Goal: Task Accomplishment & Management: Use online tool/utility

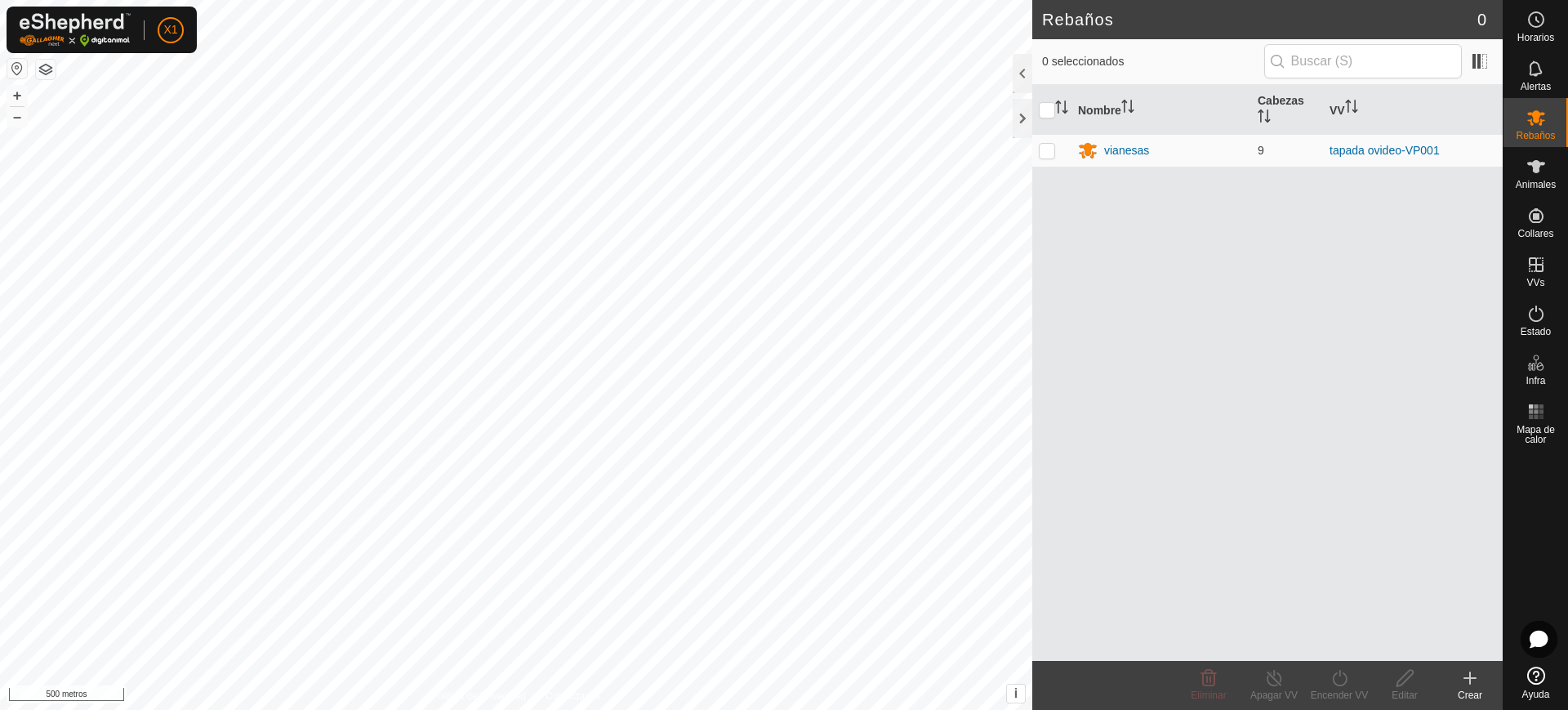
click at [10, 75] on button "button" at bounding box center [17, 69] width 20 height 20
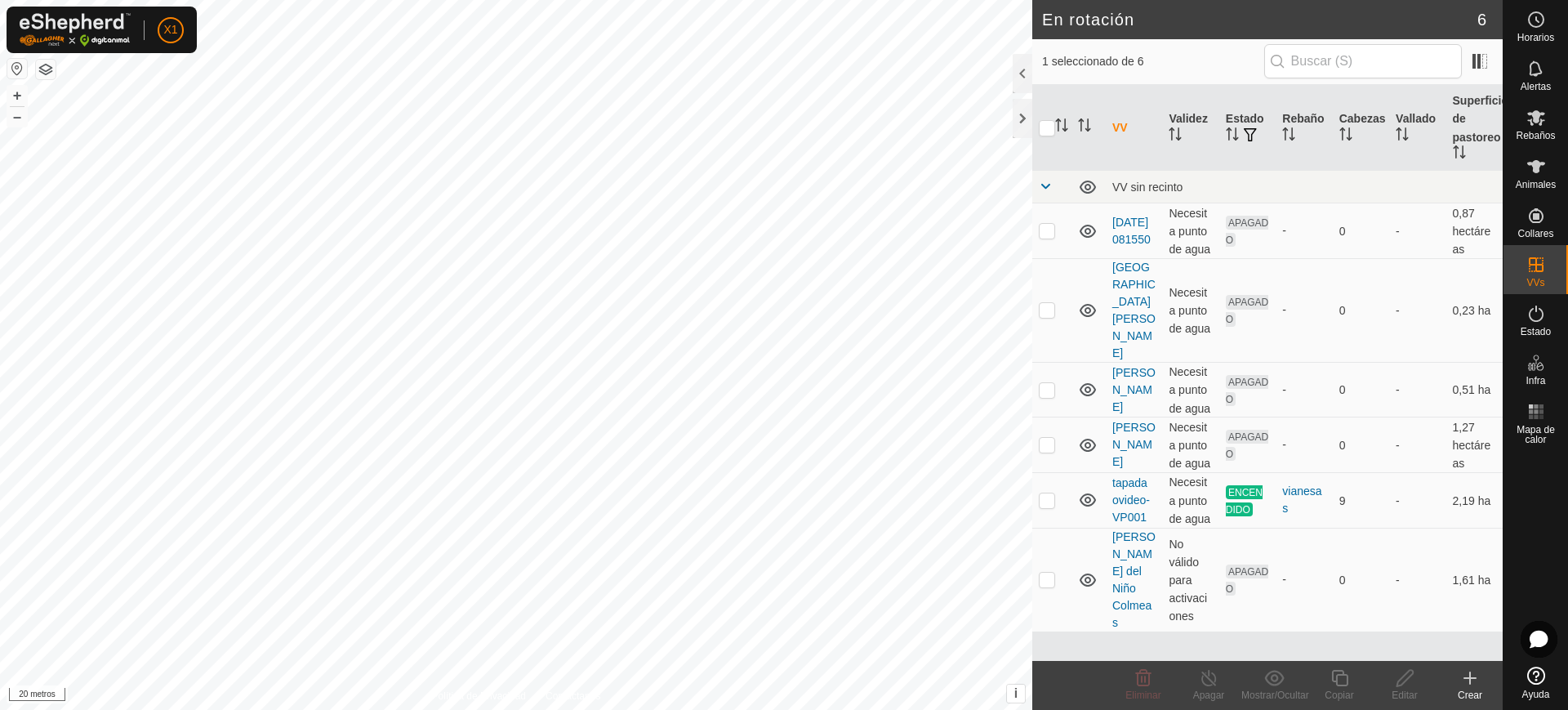
checkbox input "true"
click at [1053, 412] on div "En rotación 6 1 seleccionado de 6 VV Validez Estado Rebaño [PERSON_NAME] Superf…" at bounding box center [751, 355] width 1503 height 710
click at [1345, 682] on icon at bounding box center [1339, 678] width 20 height 20
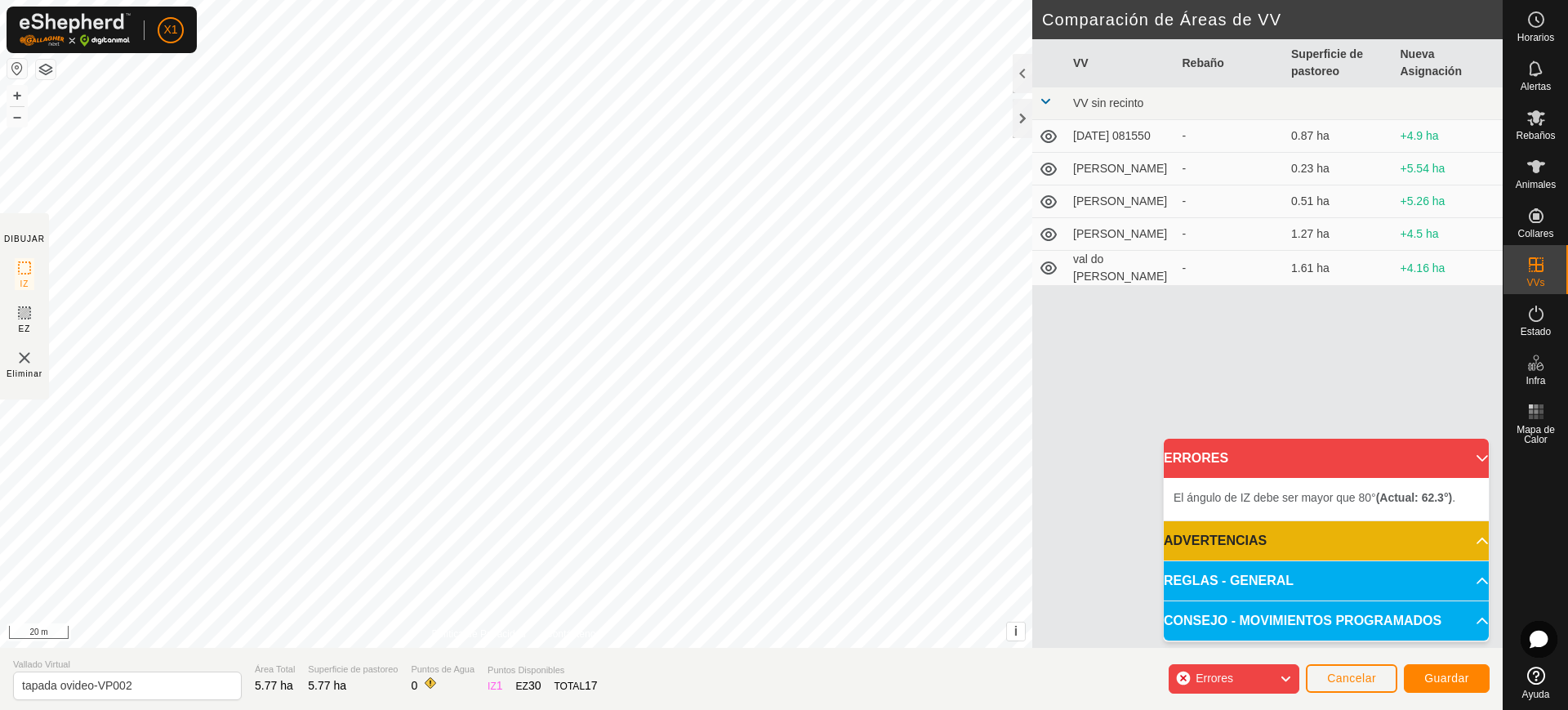
click at [1048, 345] on div "DIBUJAR IZ EZ Eliminar Política de Privacidad Contáctenos El [PERSON_NAME] de I…" at bounding box center [751, 324] width 1503 height 648
click at [1016, 358] on div "El [PERSON_NAME] de IZ debe ser mayor que 80° (Actual: 38.1°) . + – ⇧ i This ap…" at bounding box center [516, 324] width 1032 height 648
drag, startPoint x: 1041, startPoint y: 345, endPoint x: 1009, endPoint y: -5, distance: 351.5
click at [1009, 0] on html "X1 Horarios Alertas Rebaños Animales Collares VVs Estado Infra Mapa de Calor Ay…" at bounding box center [784, 355] width 1568 height 710
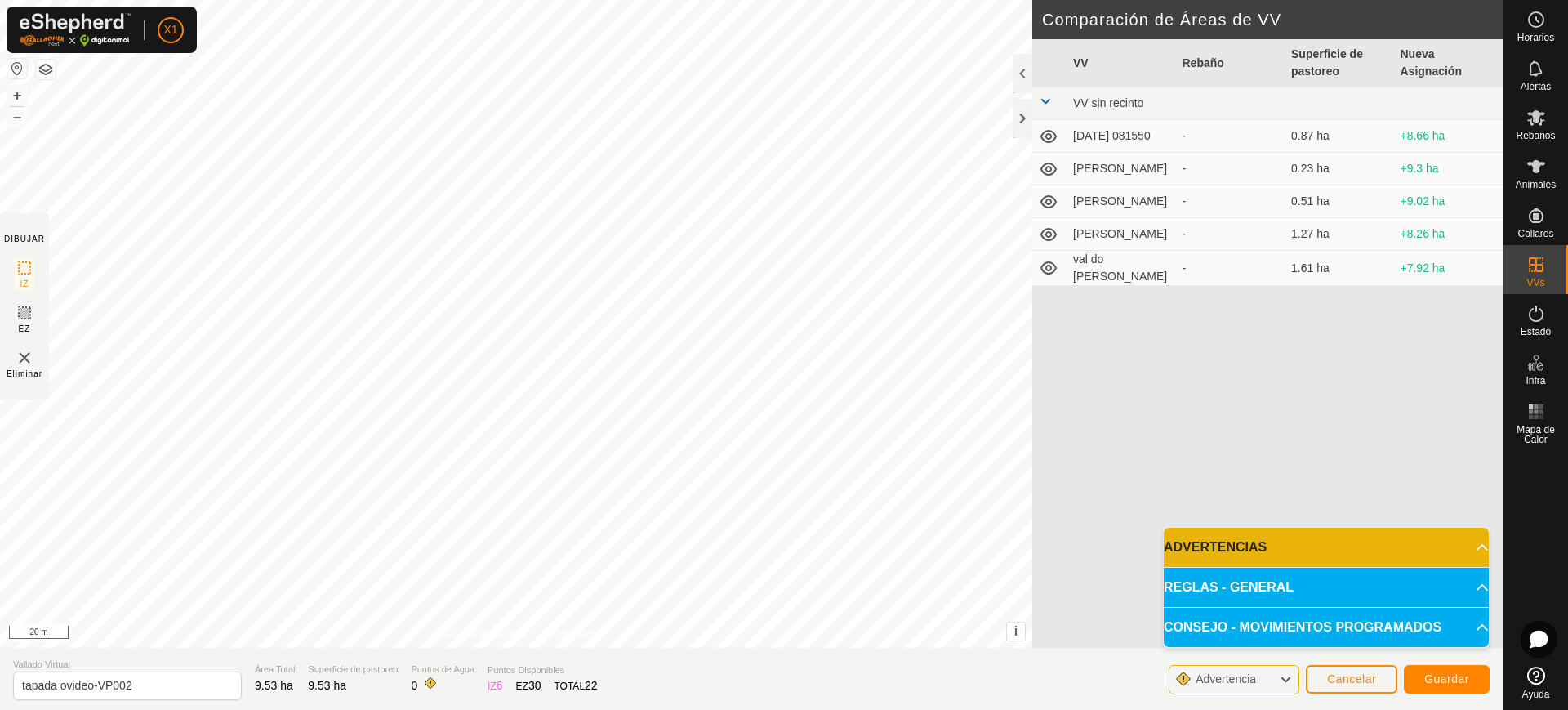
click at [1087, 543] on div "DIBUJAR IZ EZ Eliminar Política de Privacidad Contáctenos El [PERSON_NAME] de I…" at bounding box center [751, 324] width 1503 height 648
click at [1456, 673] on span "Guardar" at bounding box center [1447, 679] width 45 height 13
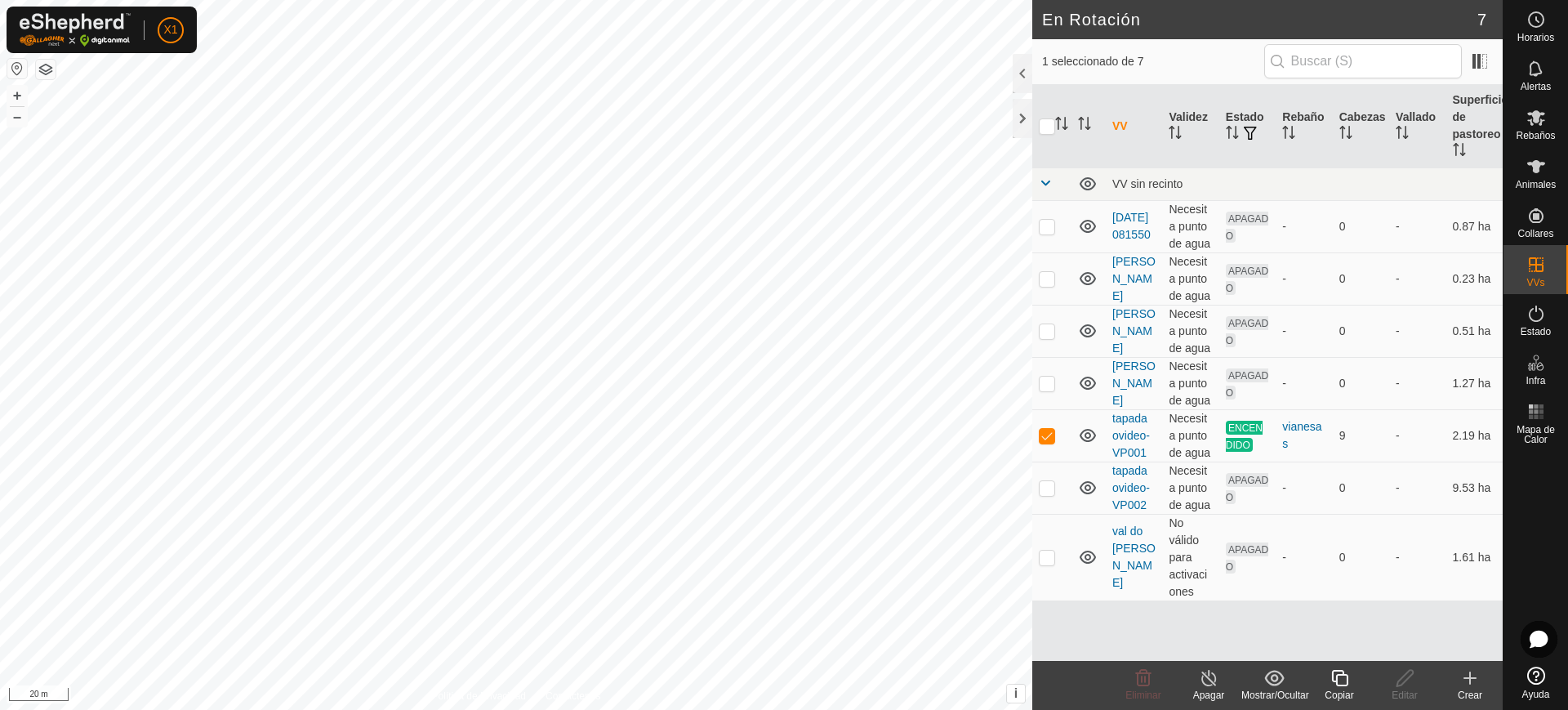
checkbox input "false"
checkbox input "true"
click at [1043, 486] on p-checkbox at bounding box center [1047, 487] width 17 height 13
checkbox input "false"
click at [1049, 552] on p-checkbox at bounding box center [1047, 557] width 17 height 13
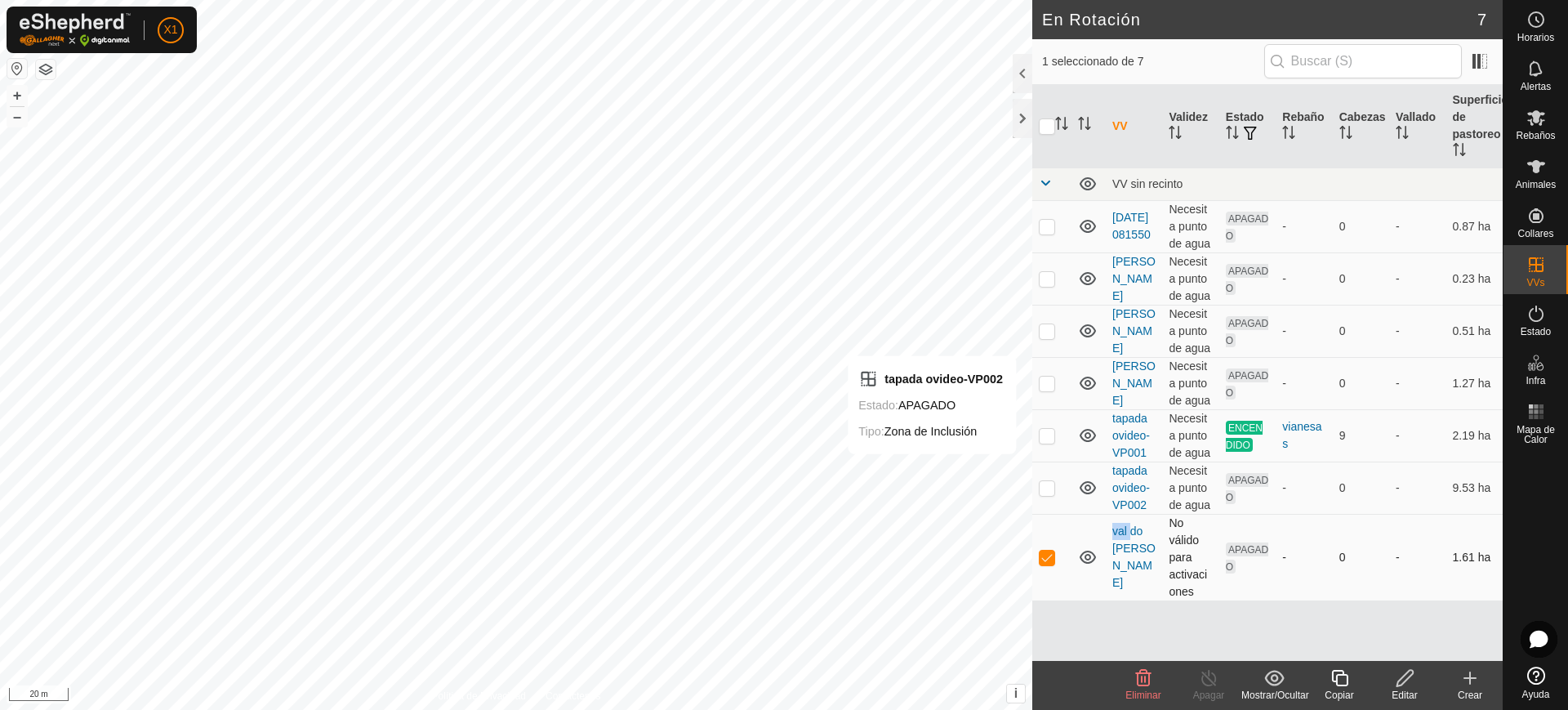
click at [1049, 552] on p-checkbox at bounding box center [1047, 557] width 17 height 13
checkbox input "false"
click at [1049, 497] on td at bounding box center [1051, 488] width 39 height 52
checkbox input "true"
click at [1552, 112] on div "Rebaños" at bounding box center [1536, 123] width 64 height 49
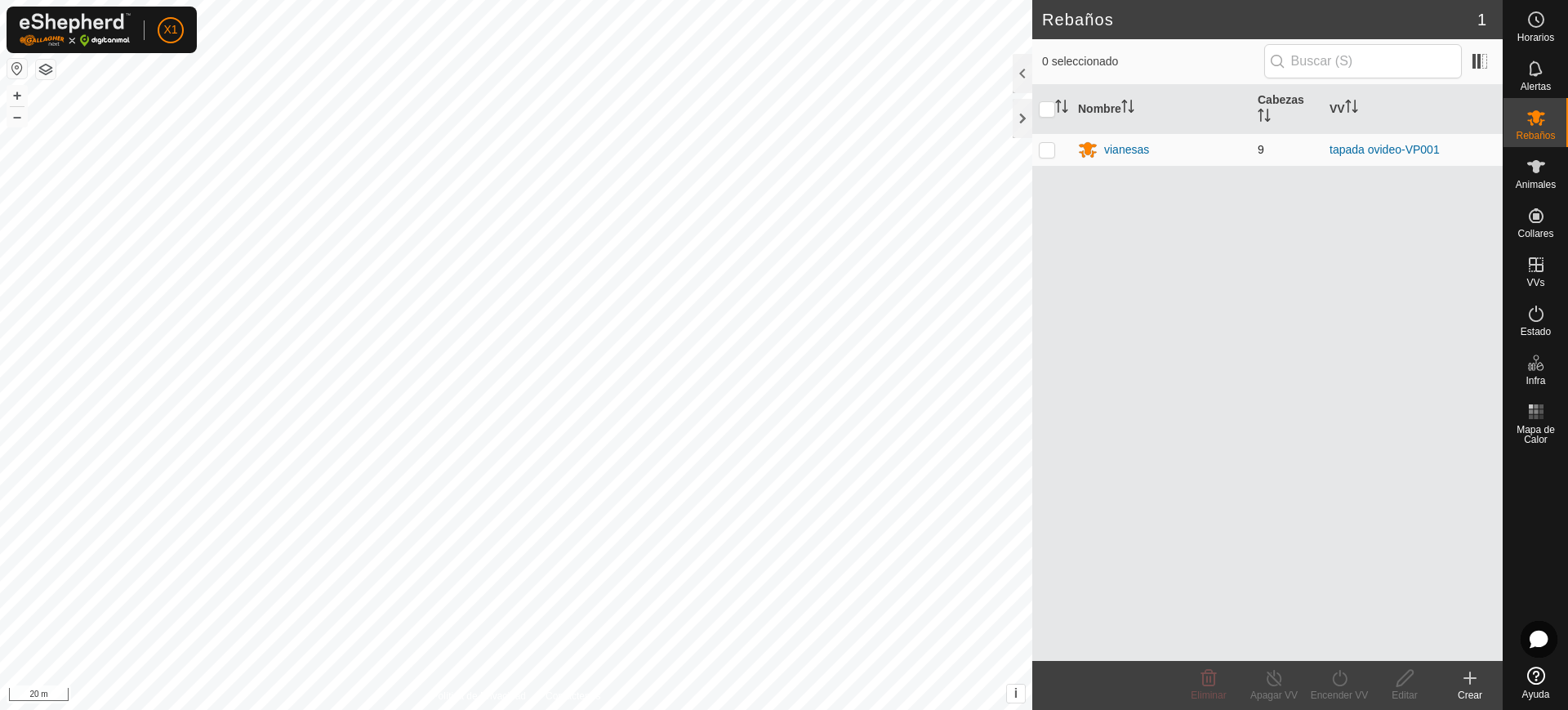
click at [1050, 148] on p-checkbox at bounding box center [1047, 149] width 17 height 13
checkbox input "true"
click at [1334, 696] on div "Encender VV" at bounding box center [1339, 695] width 65 height 15
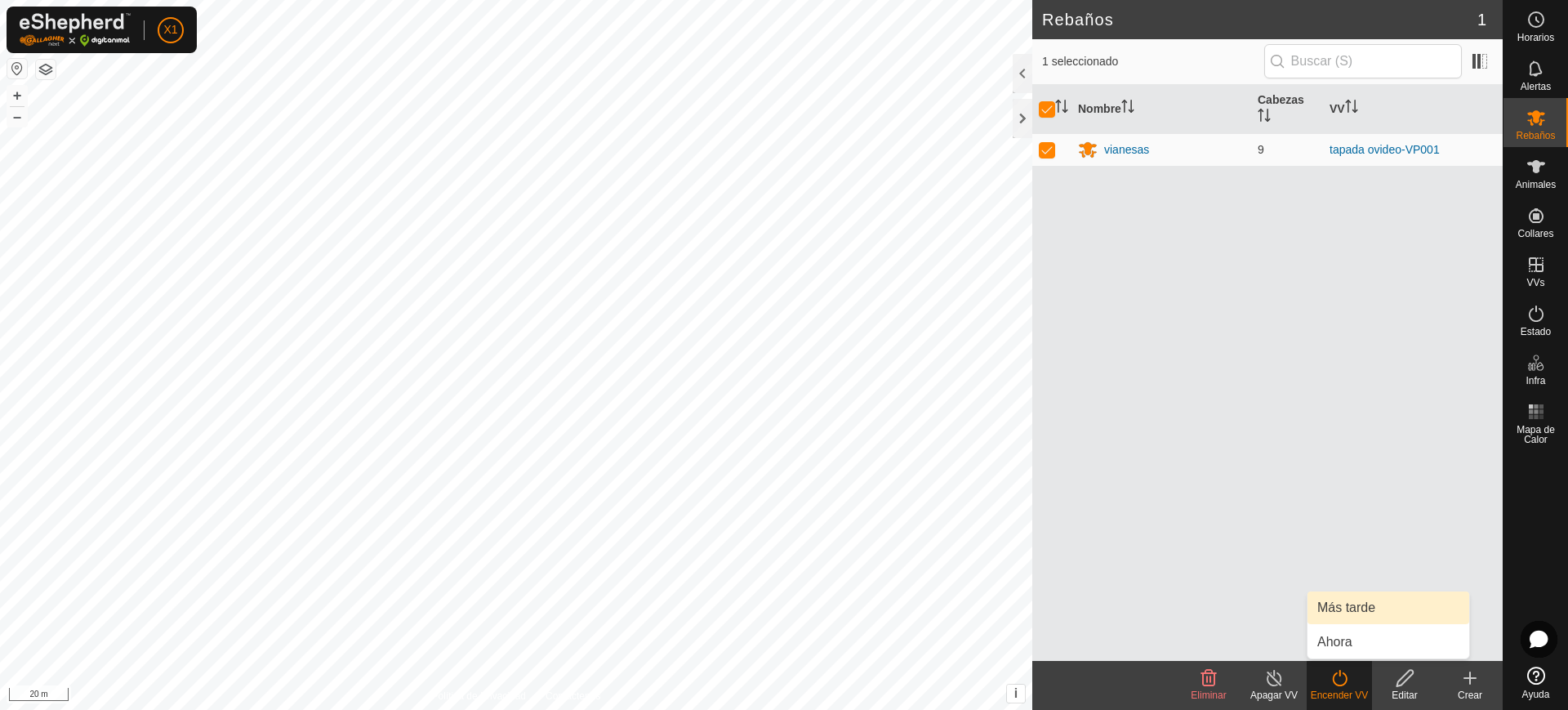
click at [1341, 619] on link "Más tarde" at bounding box center [1389, 608] width 162 height 33
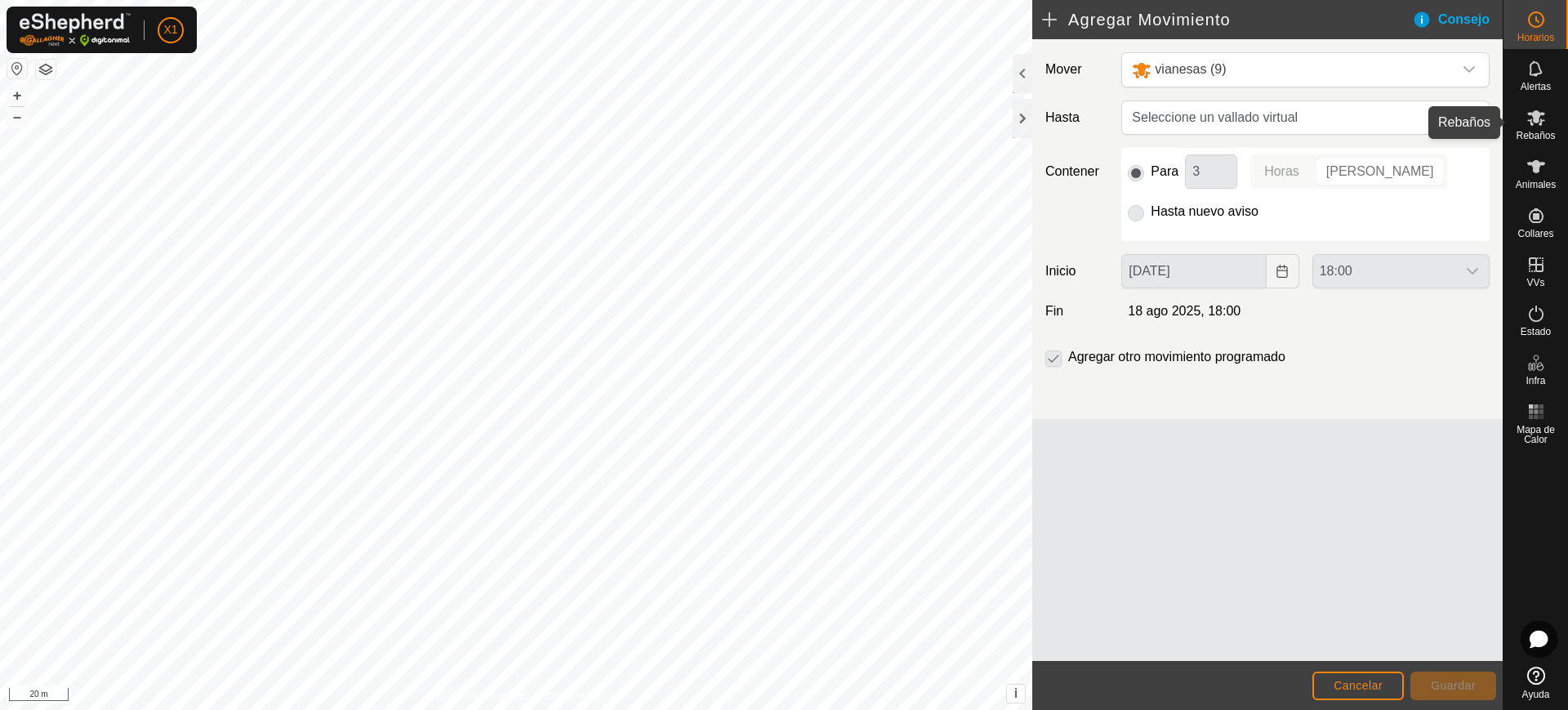
click at [1538, 121] on icon at bounding box center [1536, 118] width 18 height 16
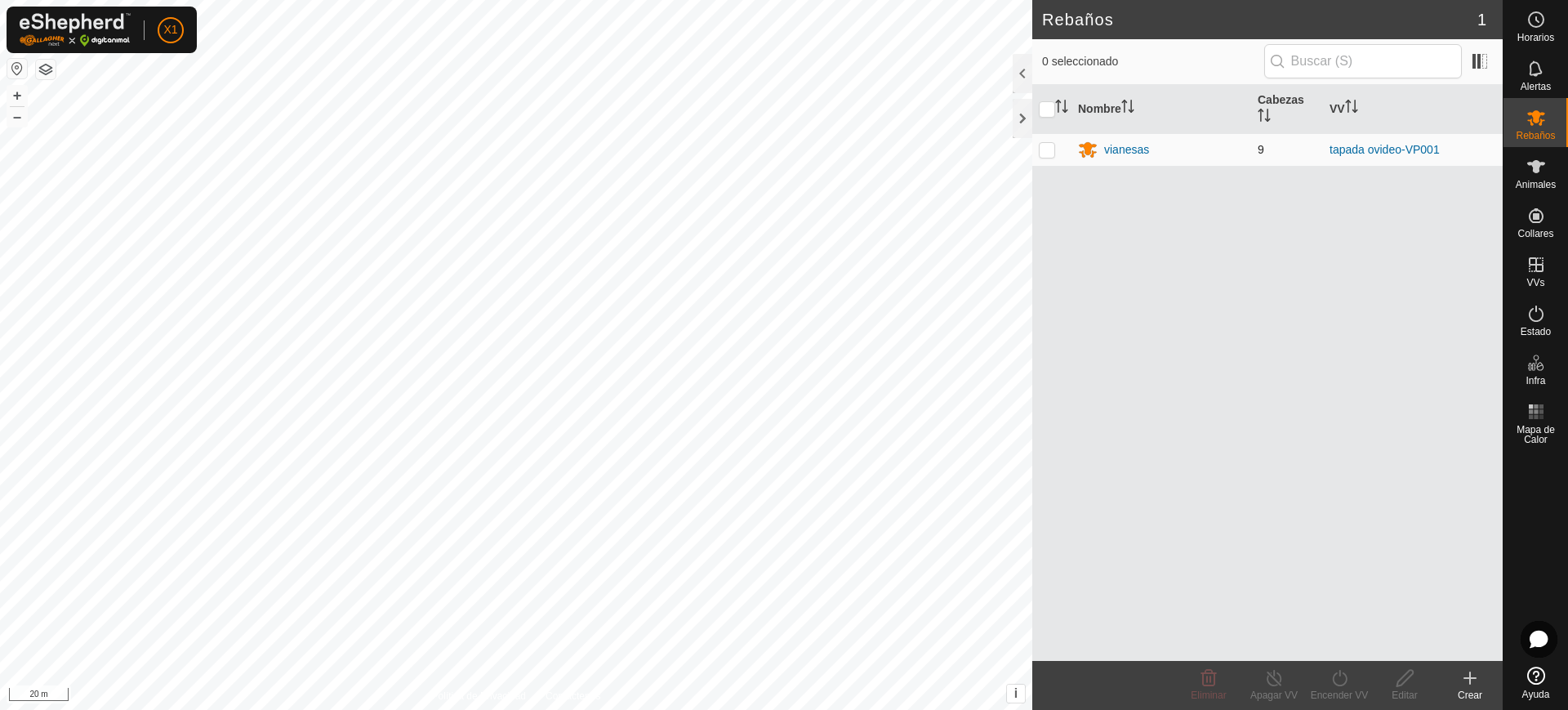
click at [1046, 141] on td at bounding box center [1051, 150] width 39 height 33
checkbox input "true"
click at [1345, 678] on icon at bounding box center [1339, 678] width 20 height 20
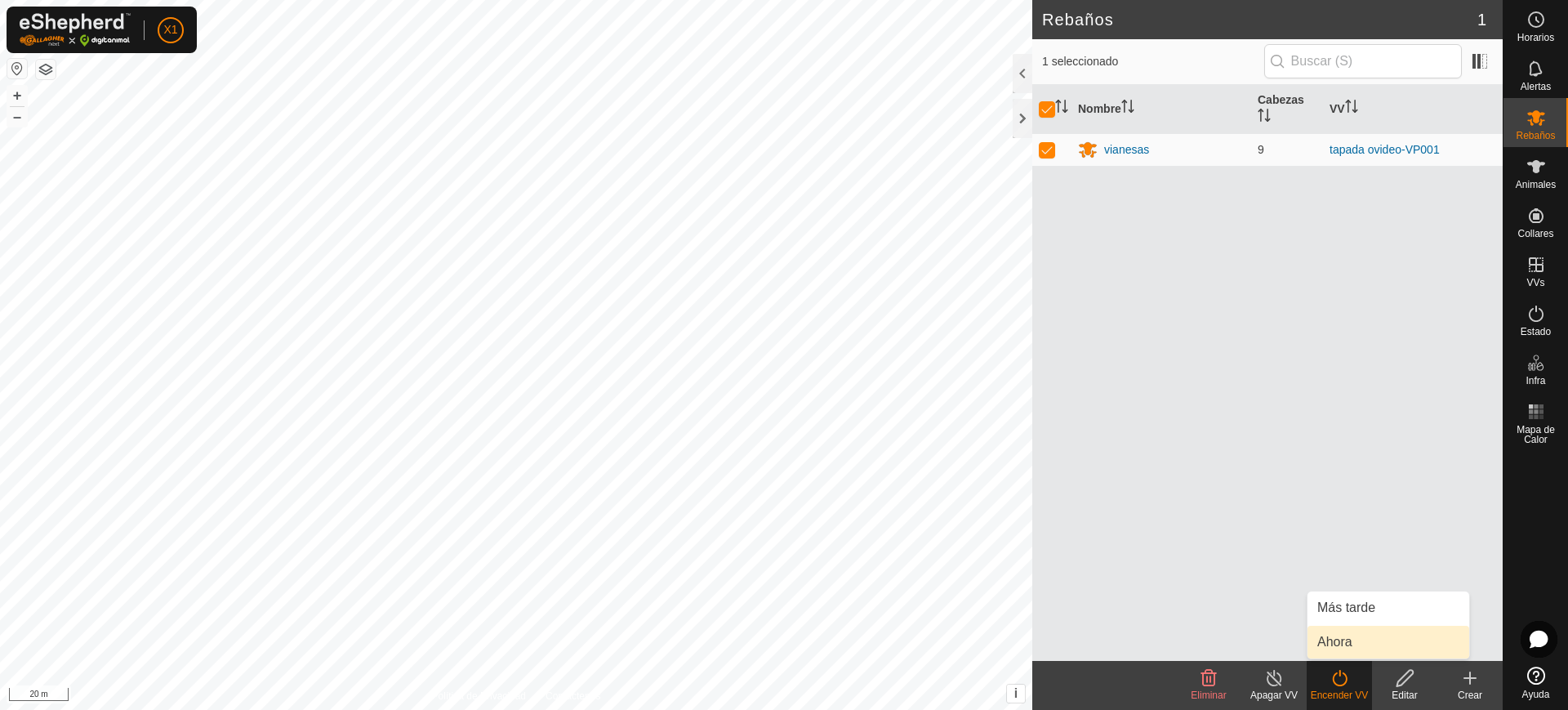
click at [1352, 656] on link "Ahora" at bounding box center [1389, 642] width 162 height 33
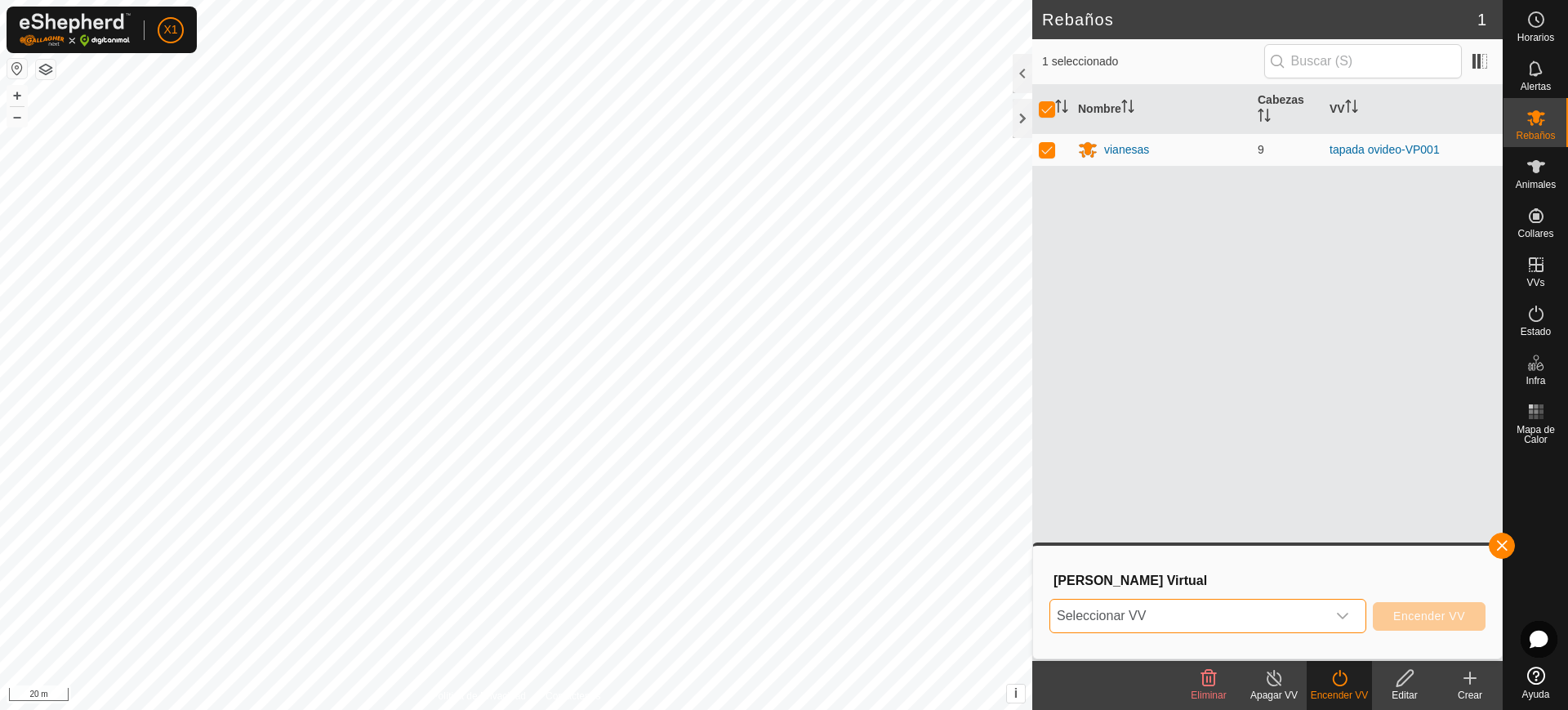
click at [1259, 619] on span "Seleccionar VV" at bounding box center [1188, 616] width 276 height 33
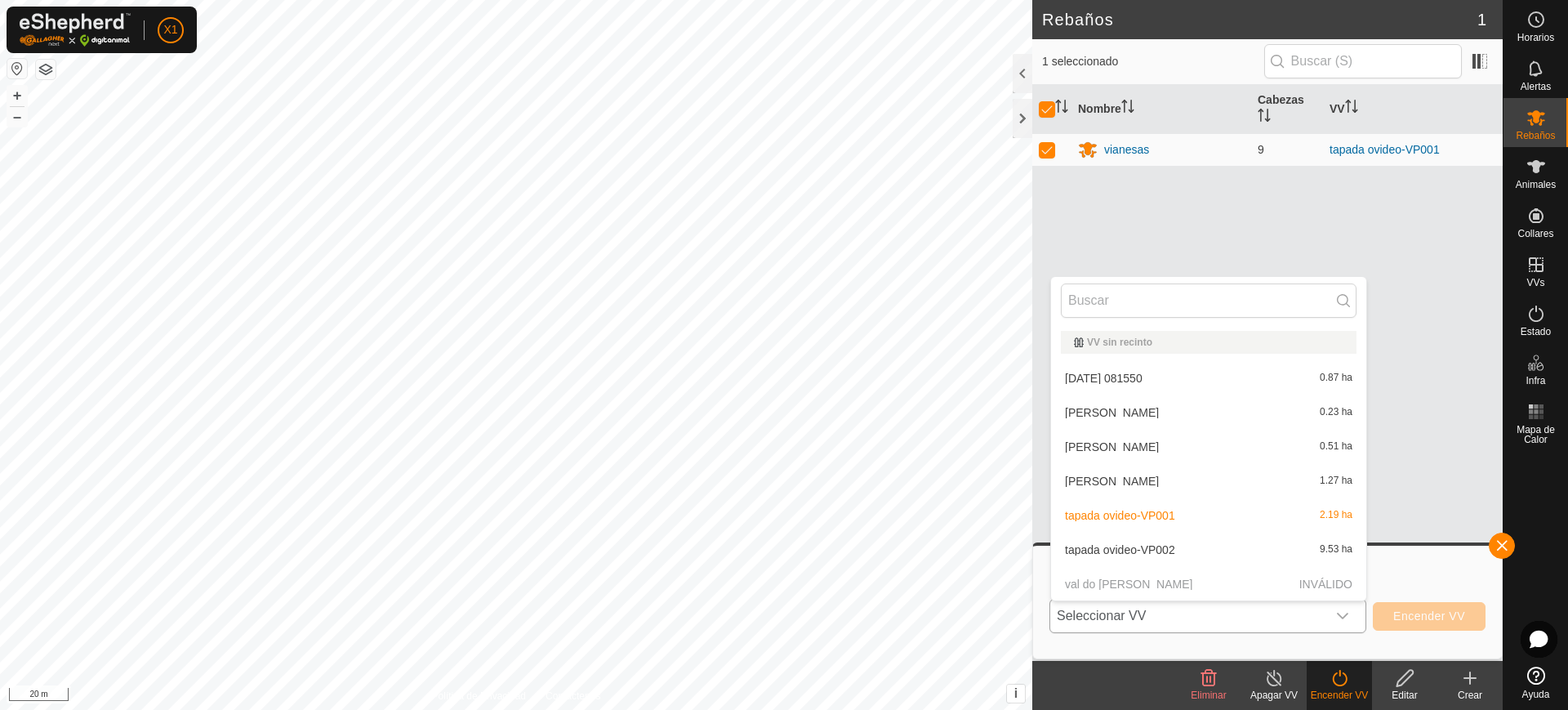
click at [1178, 558] on li "tapada ovideo-VP002 9.53 ha" at bounding box center [1209, 550] width 316 height 33
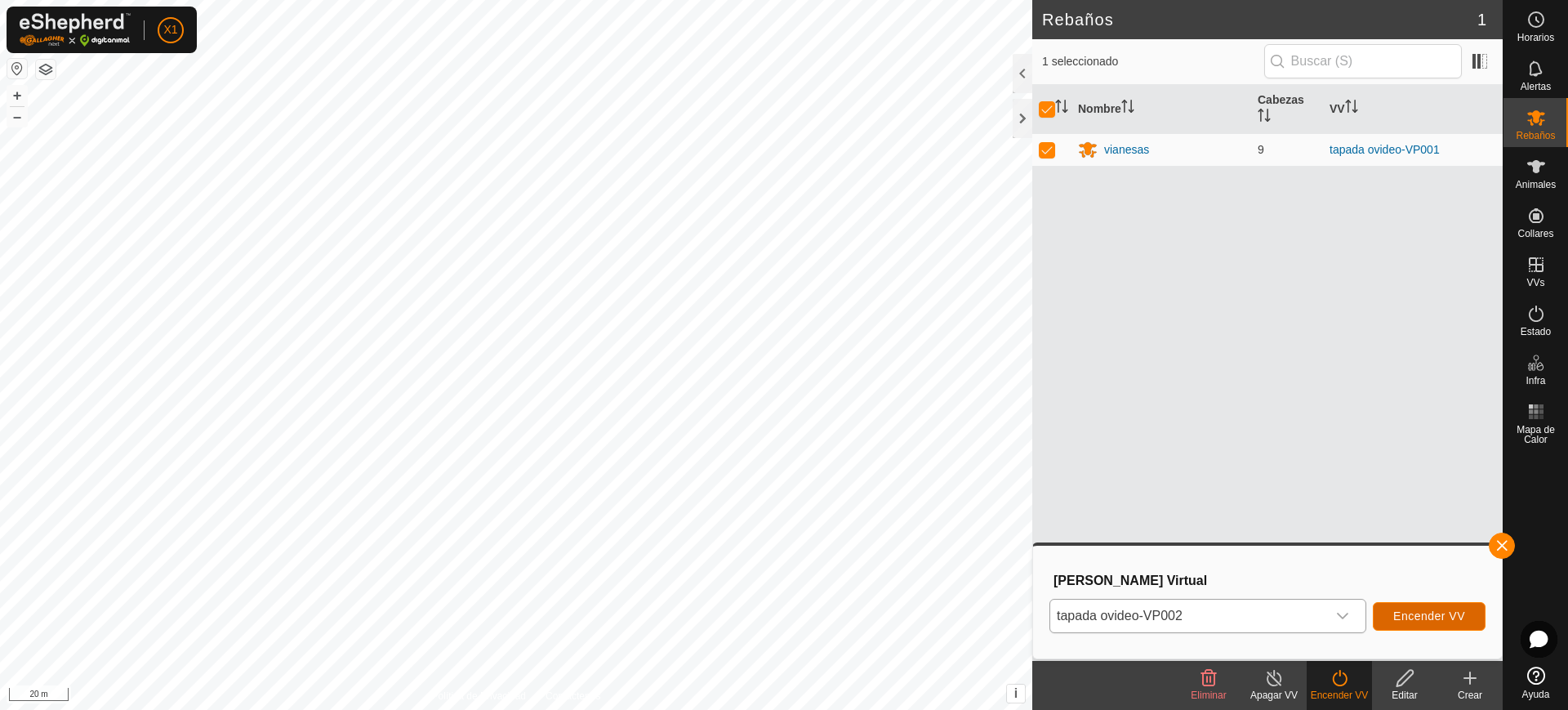
click at [1418, 621] on span "Encender VV" at bounding box center [1429, 616] width 72 height 13
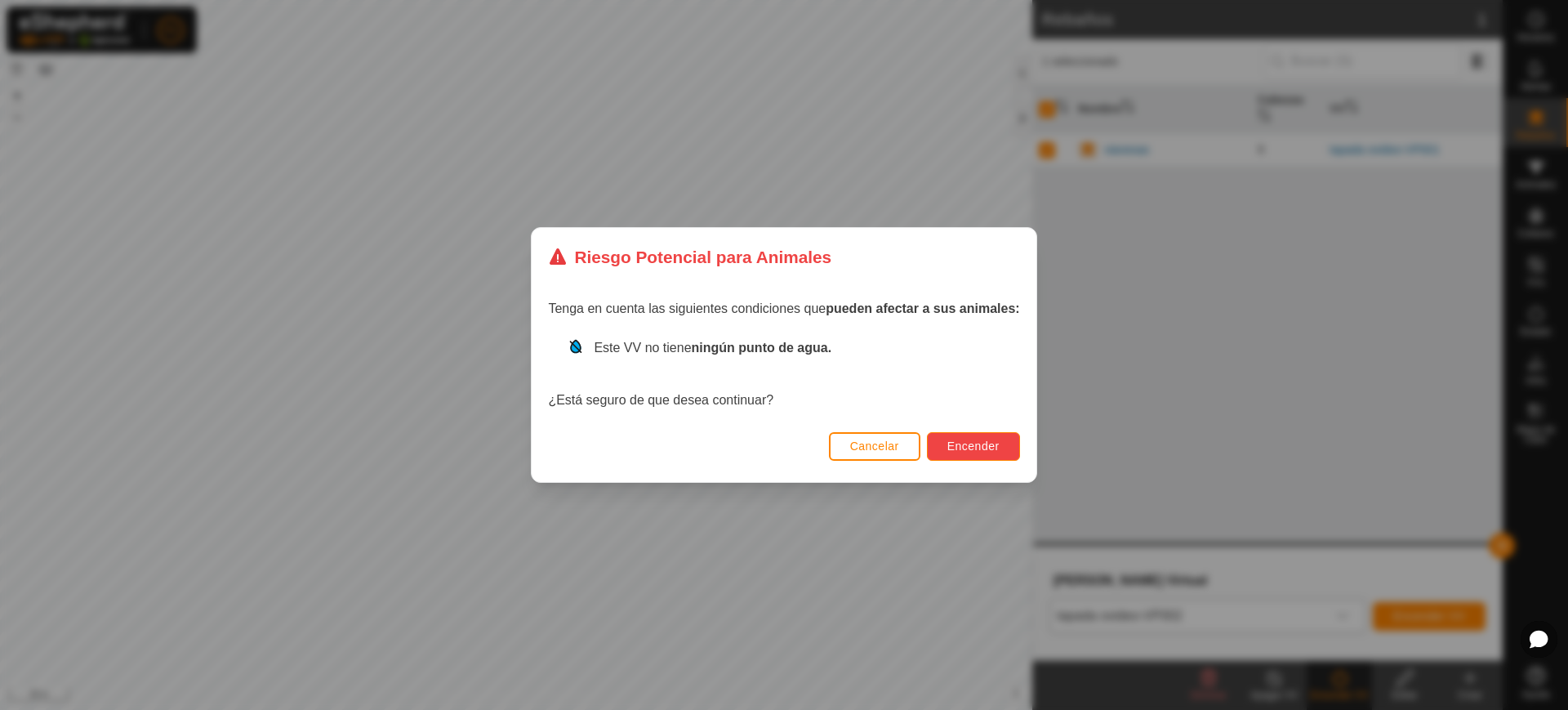
click at [970, 458] on button "Encender" at bounding box center [973, 446] width 93 height 29
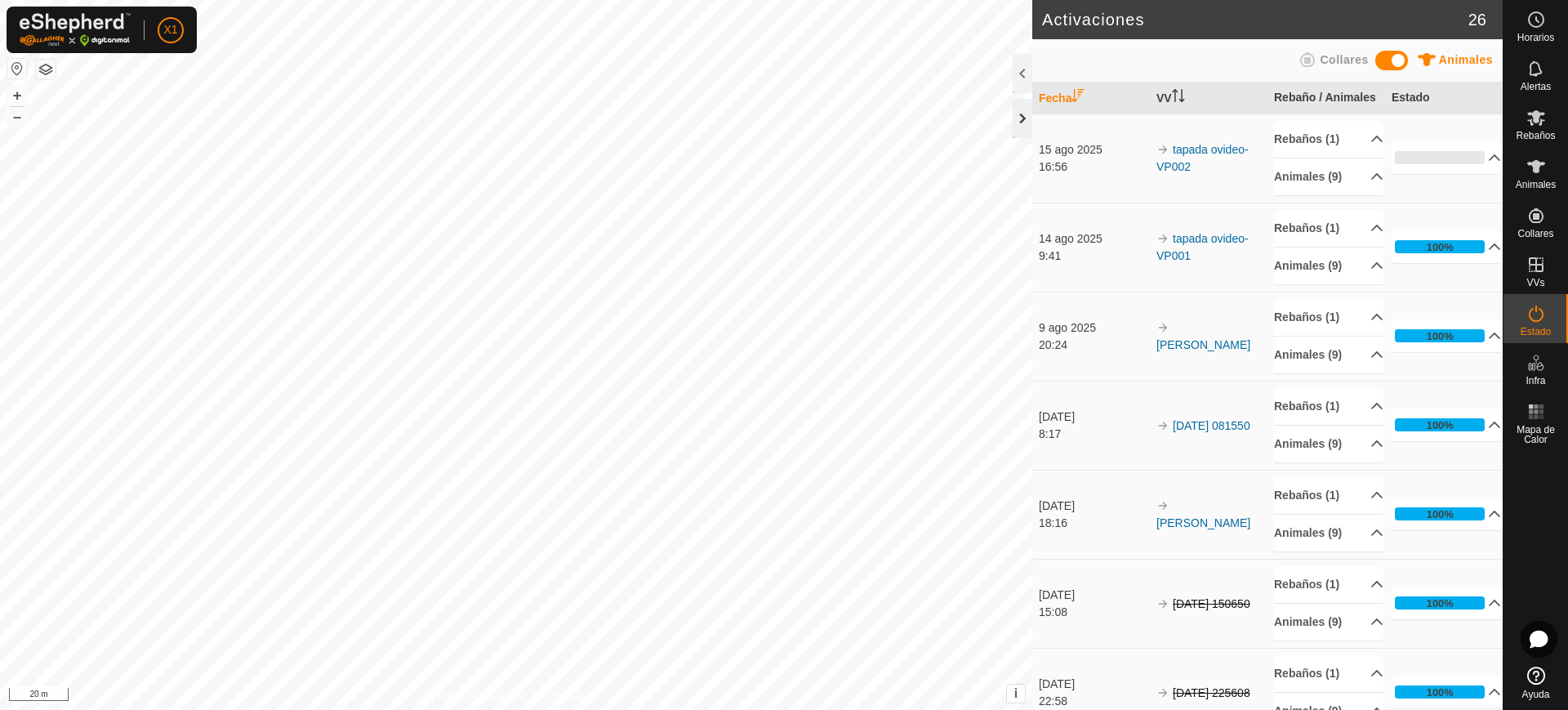
click at [1021, 126] on div at bounding box center [1023, 118] width 20 height 39
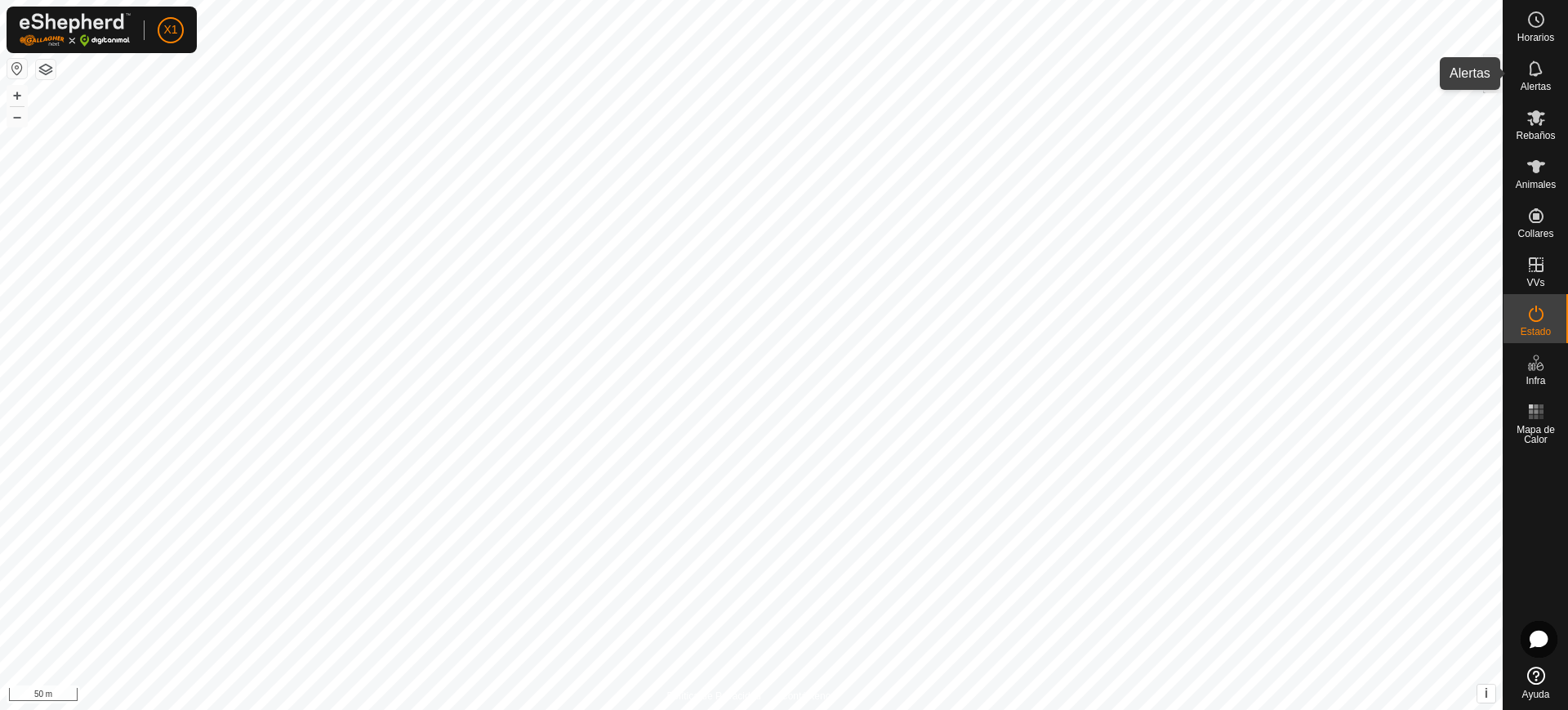
click at [1539, 65] on icon at bounding box center [1535, 69] width 13 height 16
click at [1538, 125] on icon at bounding box center [1537, 117] width 20 height 20
